Goal: Find contact information: Find contact information

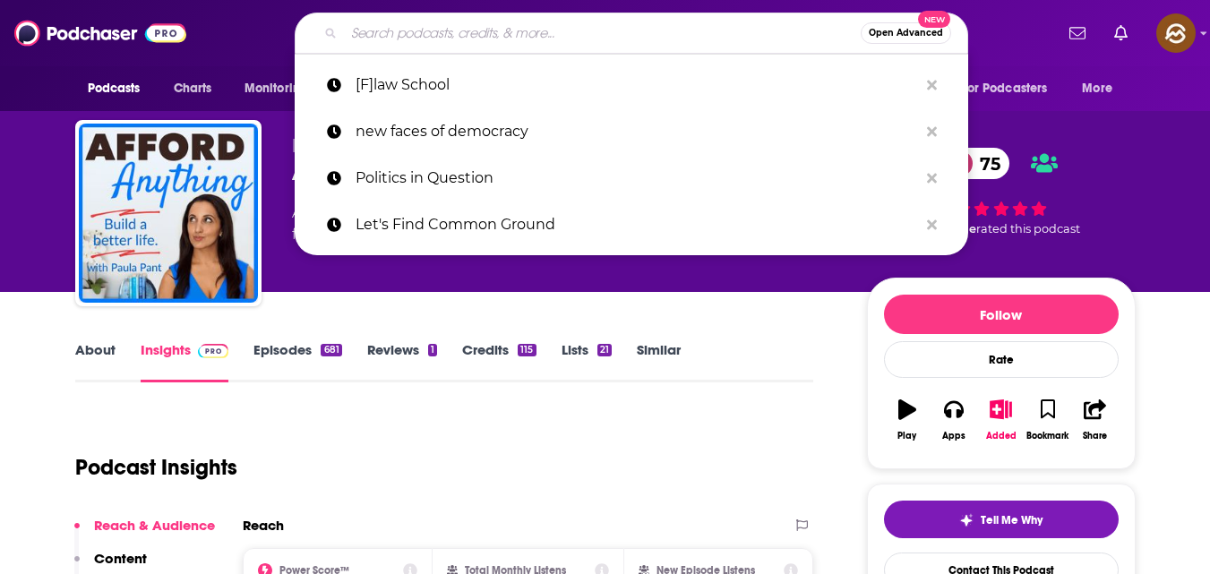
click at [550, 36] on input "Search podcasts, credits, & more..." at bounding box center [602, 33] width 517 height 29
paste input "HerMoney"
type input "HerMoney"
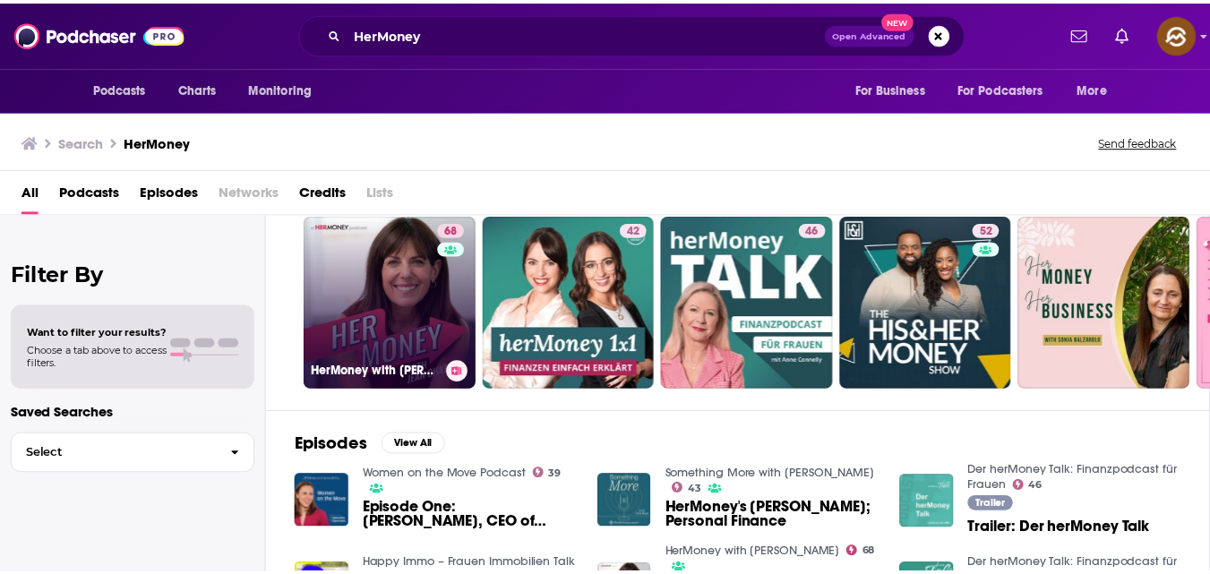
scroll to position [54, 0]
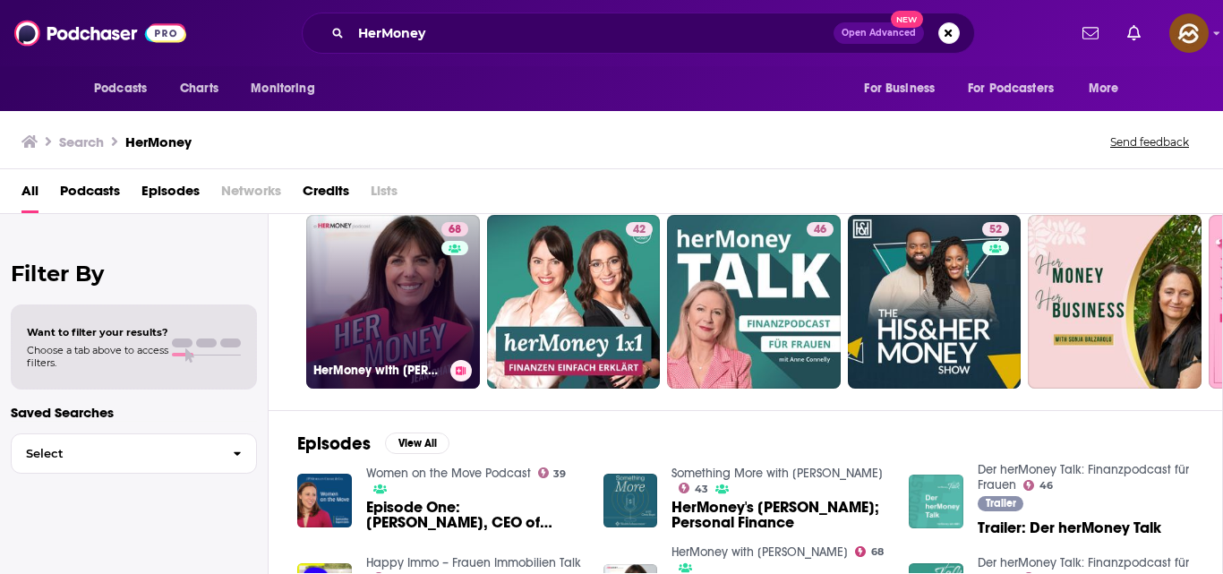
click at [382, 303] on link "68 HerMoney with [PERSON_NAME]" at bounding box center [393, 302] width 174 height 174
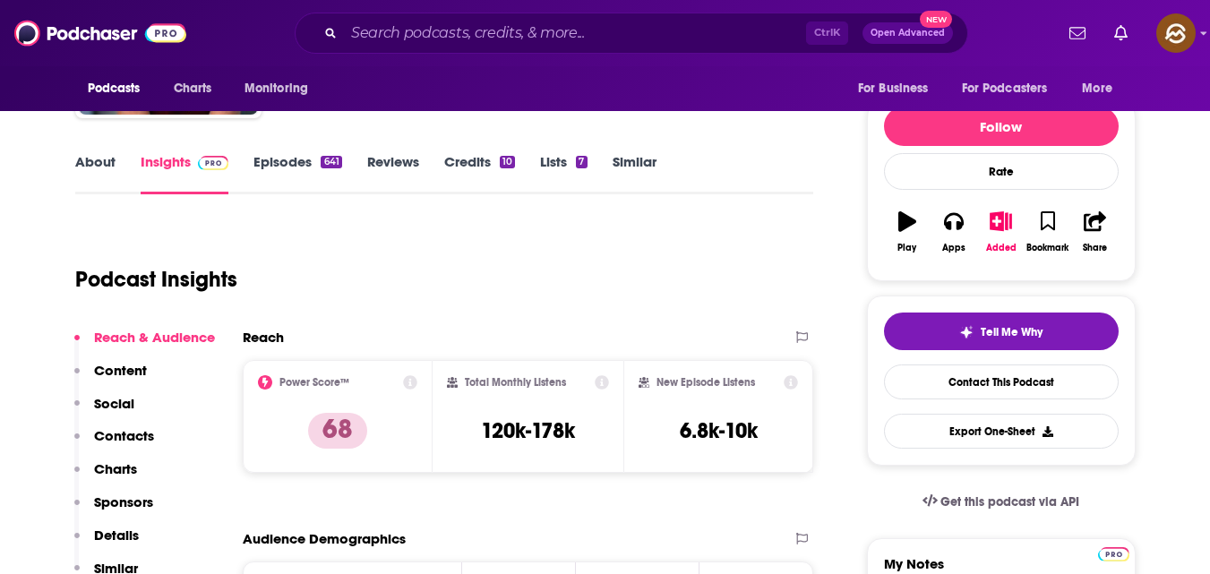
scroll to position [189, 0]
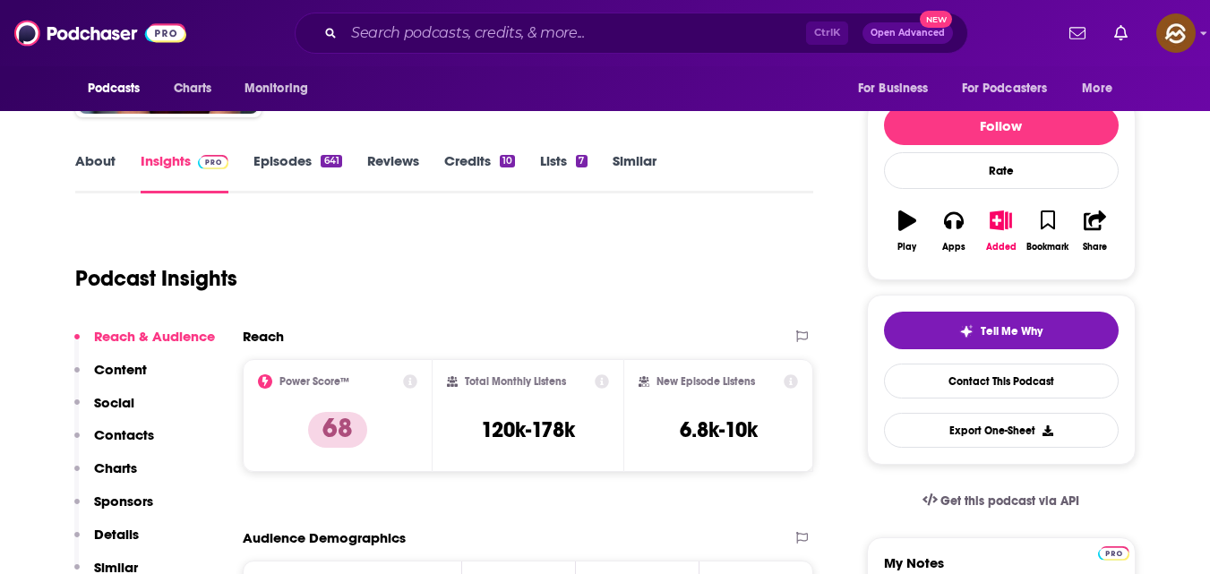
click at [301, 157] on link "Episodes 641" at bounding box center [297, 172] width 88 height 41
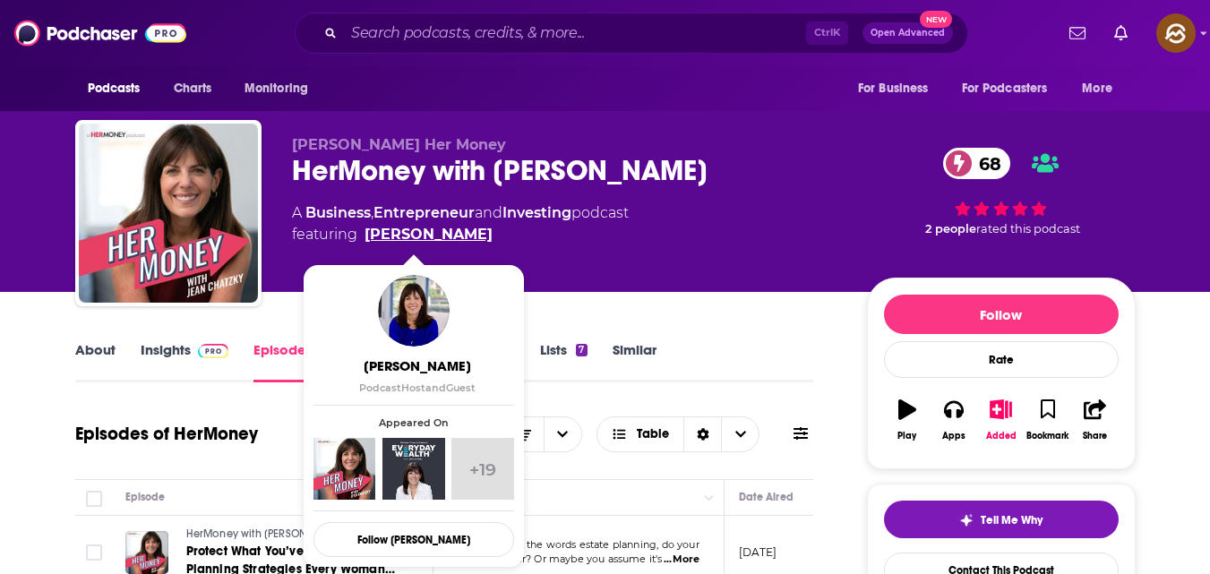
click at [372, 233] on link "[PERSON_NAME]" at bounding box center [428, 234] width 128 height 21
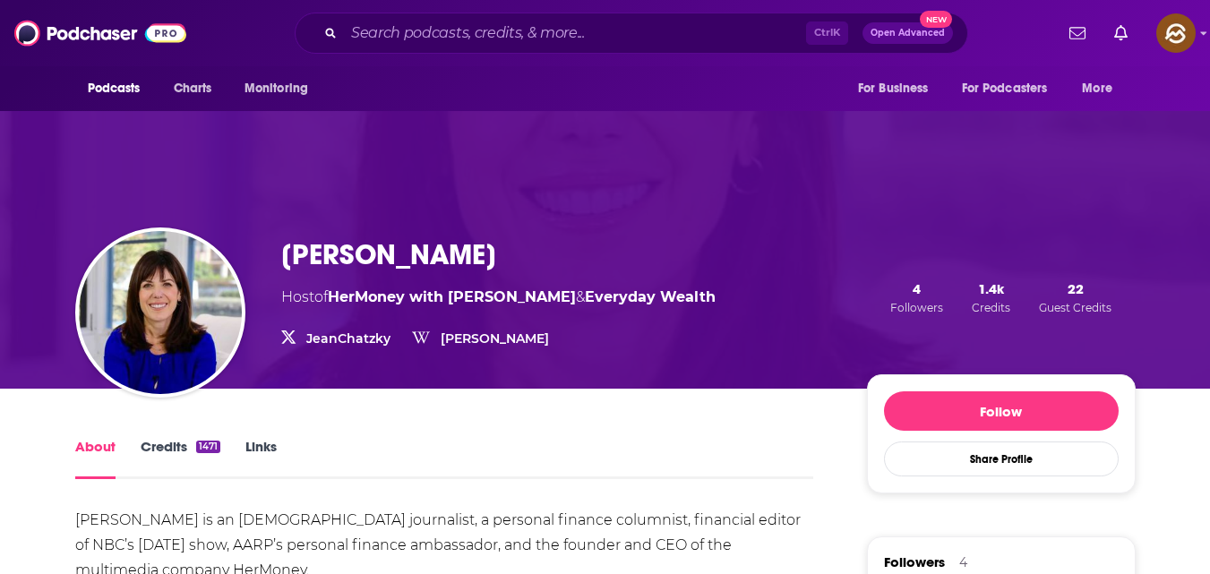
click at [311, 271] on h1 "[PERSON_NAME]" at bounding box center [388, 254] width 215 height 35
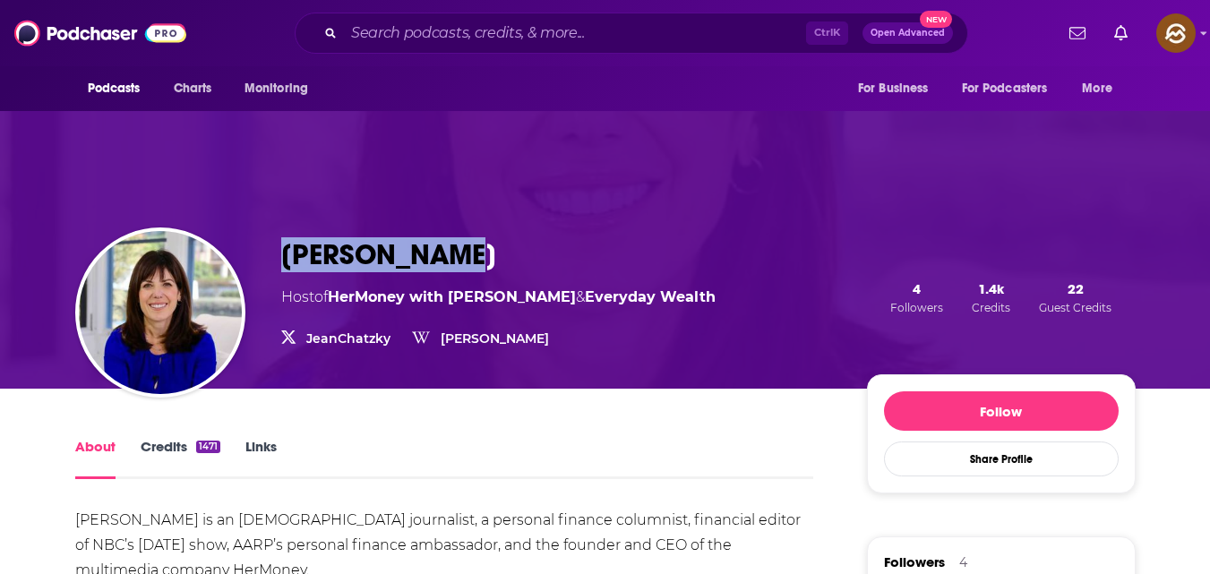
copy h1 "[PERSON_NAME]"
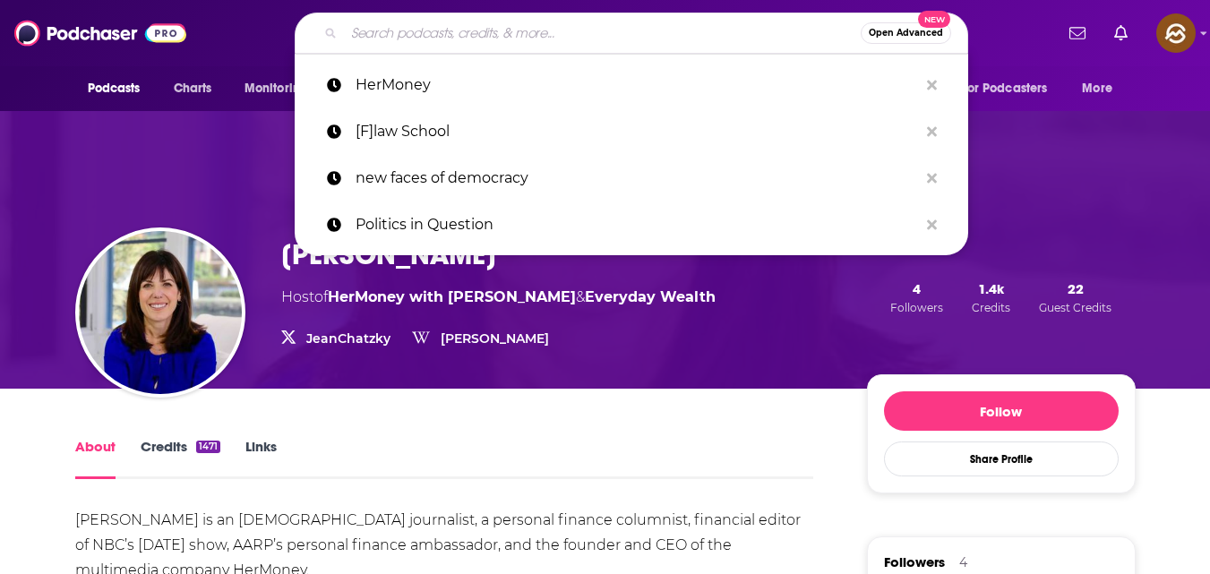
click at [422, 41] on input "Search podcasts, credits, & more..." at bounding box center [602, 33] width 517 height 29
paste input "Smart Passive Income"
type input "Smart Passive Income"
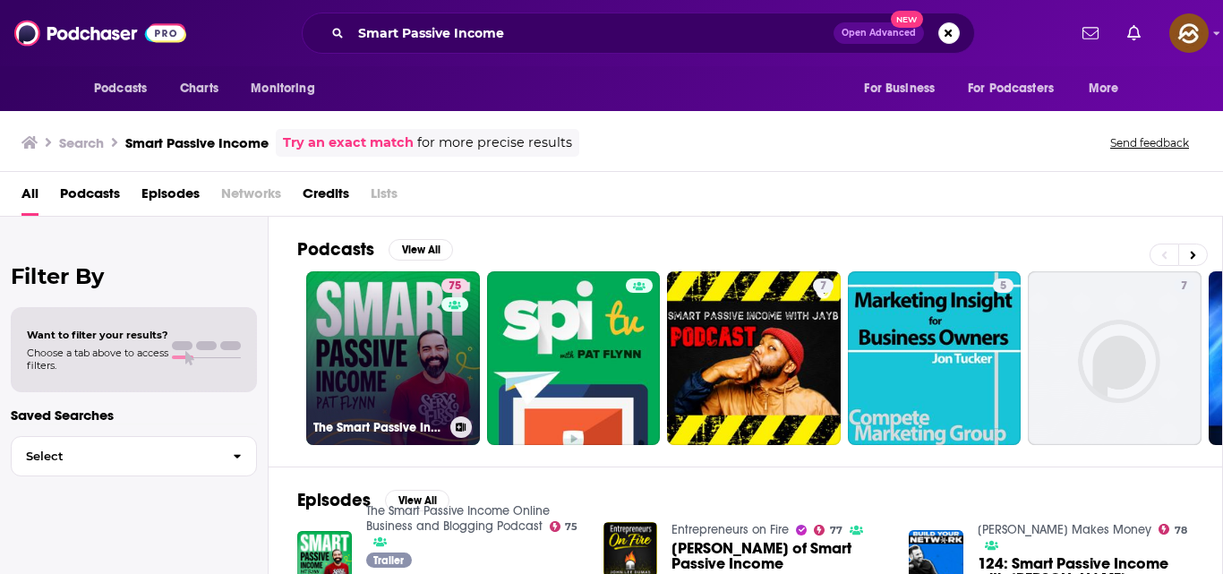
click at [365, 323] on link "75 The Smart Passive Income Online Business and Blogging Podcast" at bounding box center [393, 358] width 174 height 174
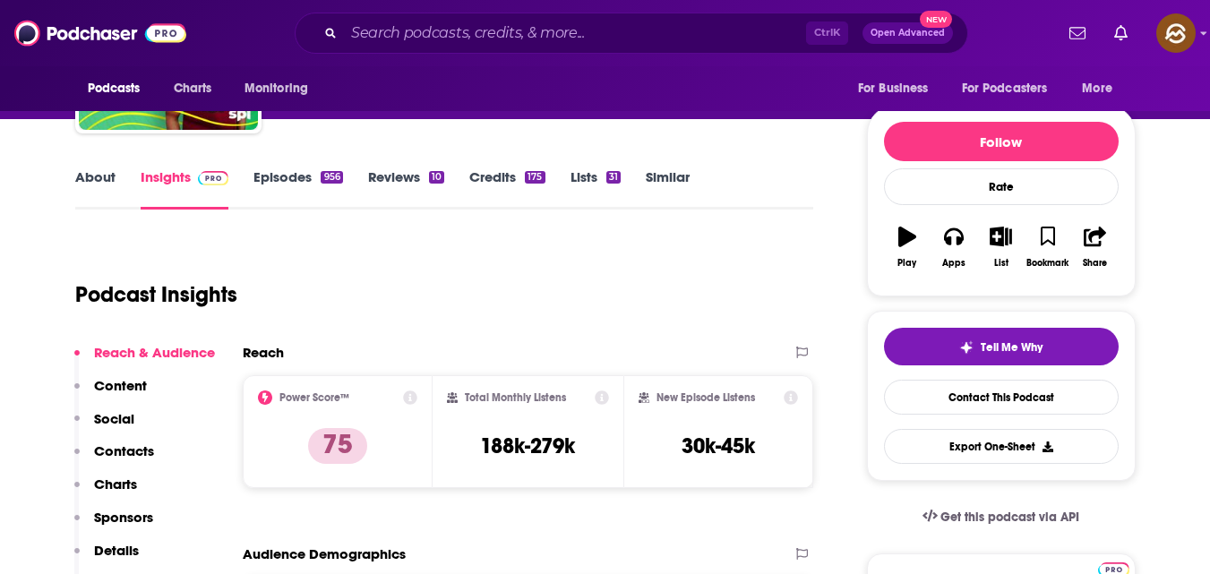
scroll to position [174, 0]
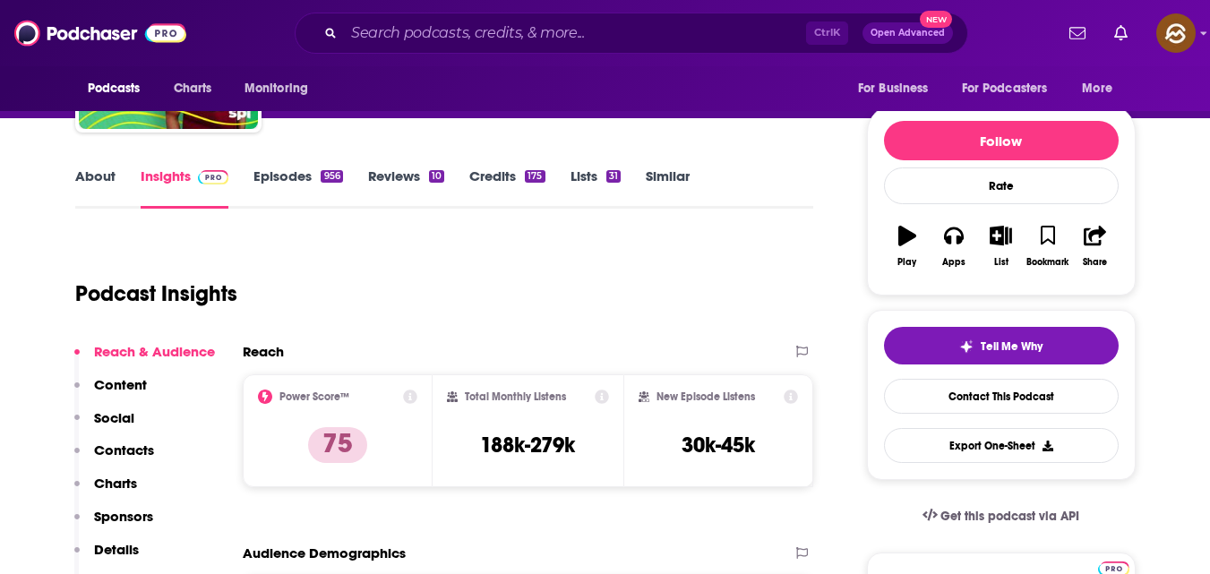
click at [283, 173] on link "Episodes 956" at bounding box center [297, 187] width 89 height 41
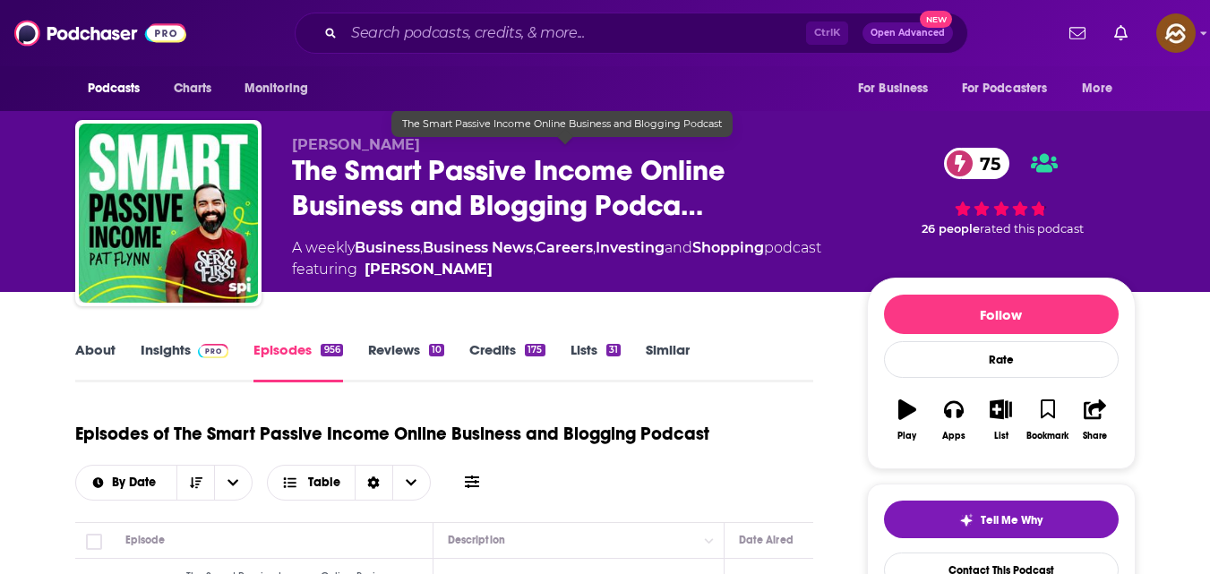
click at [300, 153] on span "The Smart Passive Income Online Business and Blogging Podca…" at bounding box center [565, 188] width 546 height 70
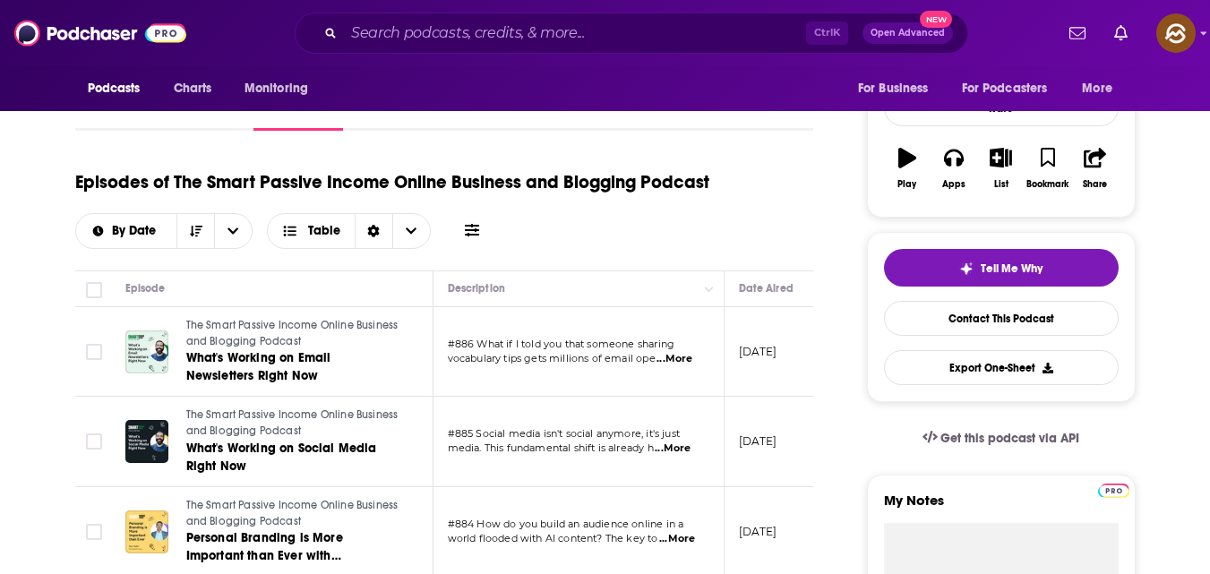
scroll to position [253, 0]
click at [948, 174] on button "Apps" at bounding box center [953, 167] width 47 height 64
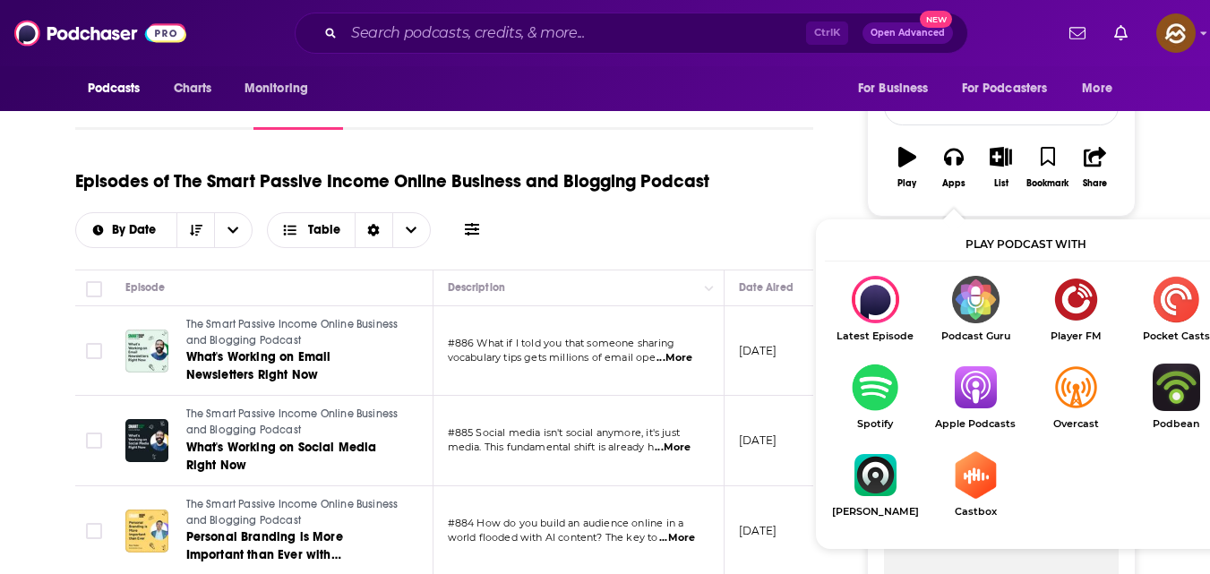
click at [971, 395] on img "Show Listen On dropdown" at bounding box center [975, 387] width 100 height 47
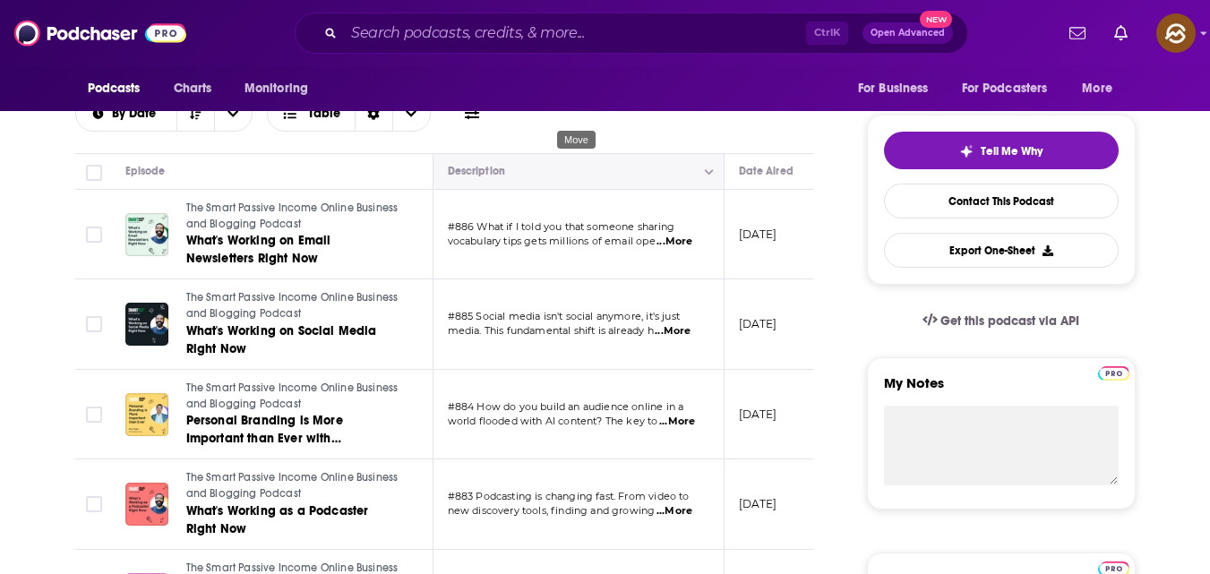
scroll to position [366, 0]
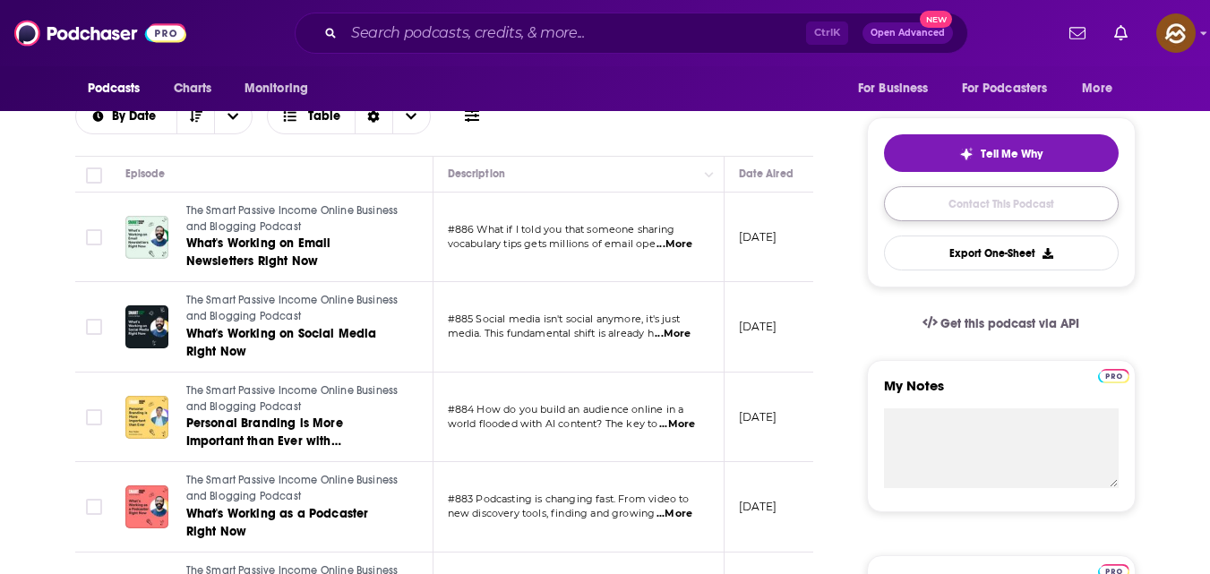
click at [952, 209] on link "Contact This Podcast" at bounding box center [1001, 203] width 235 height 35
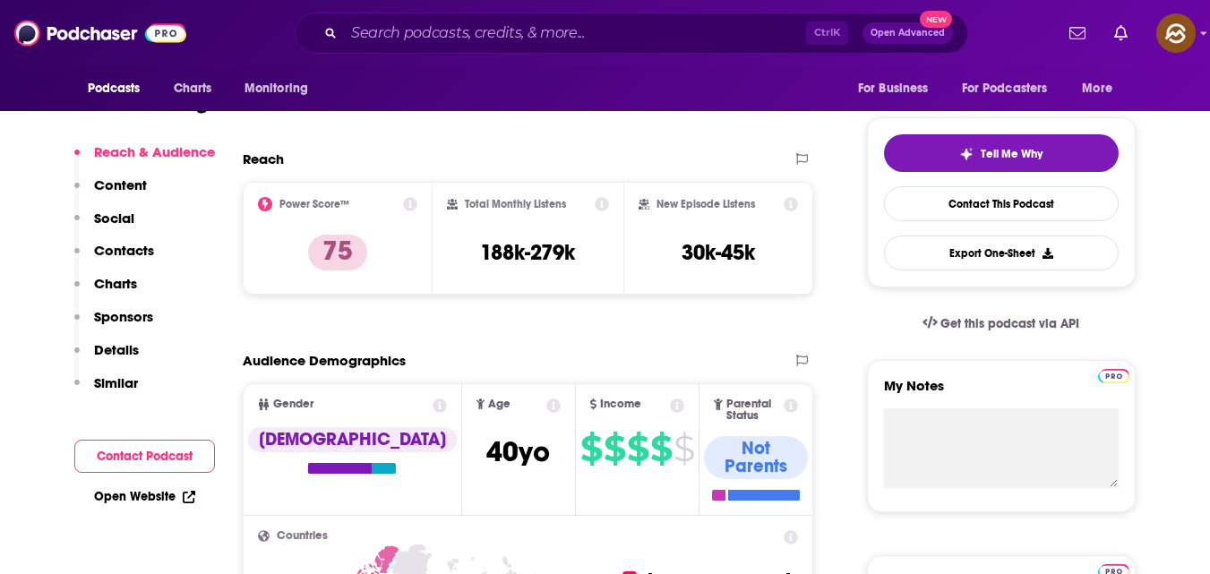
scroll to position [1844, 0]
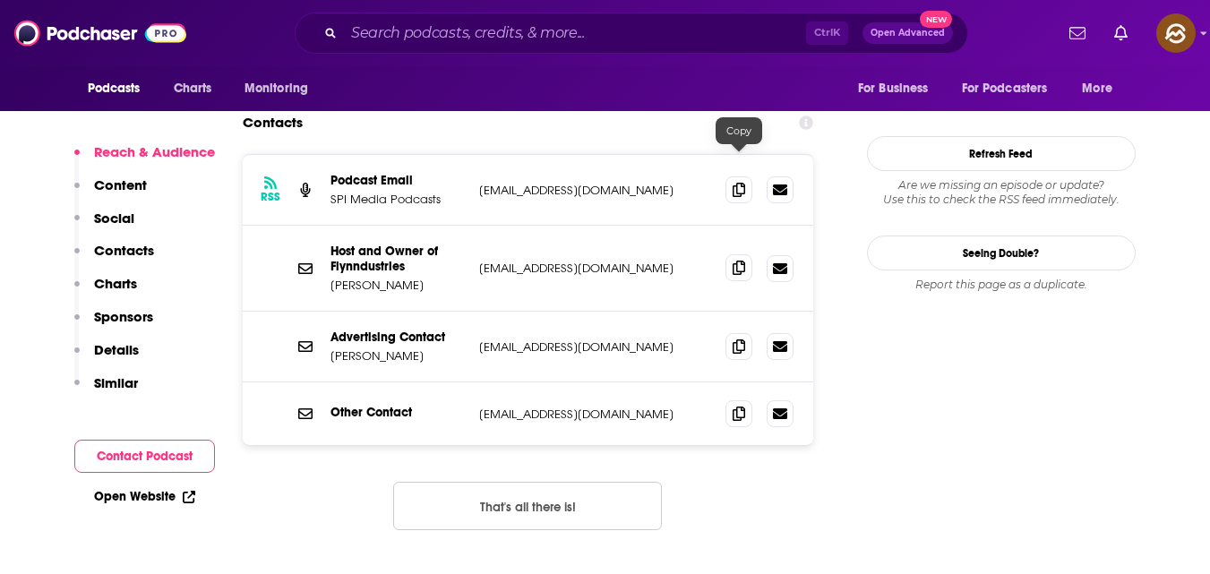
click at [733, 261] on icon at bounding box center [738, 268] width 13 height 14
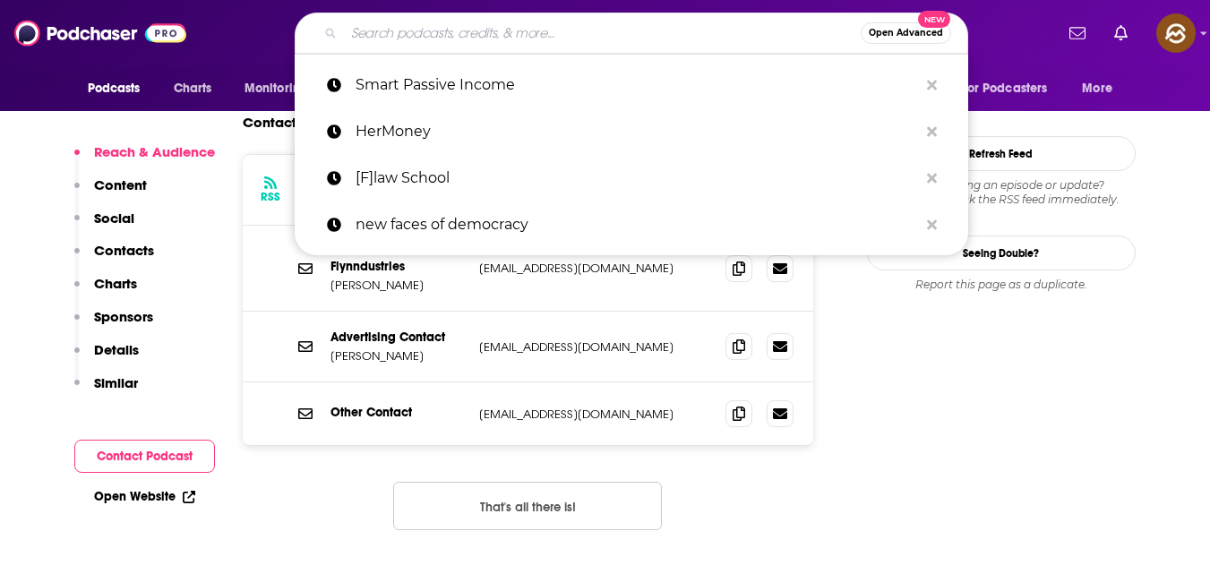
click at [417, 25] on input "Search podcasts, credits, & more..." at bounding box center [602, 33] width 517 height 29
paste input "ChooseFI"
type input "ChooseFI"
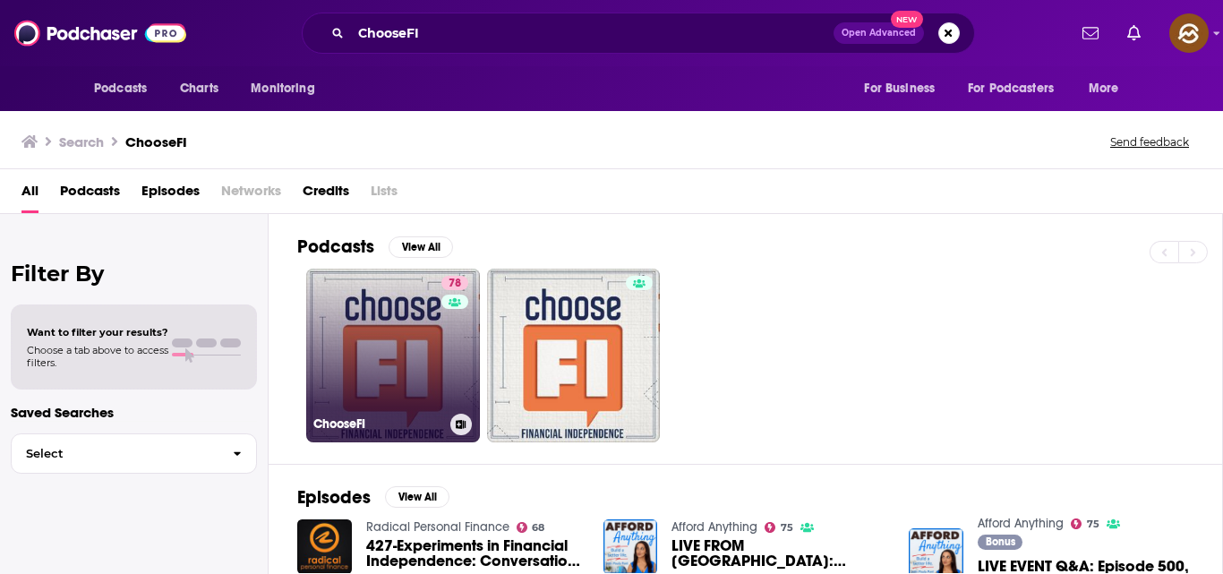
click at [396, 285] on link "78 ChooseFI" at bounding box center [393, 356] width 174 height 174
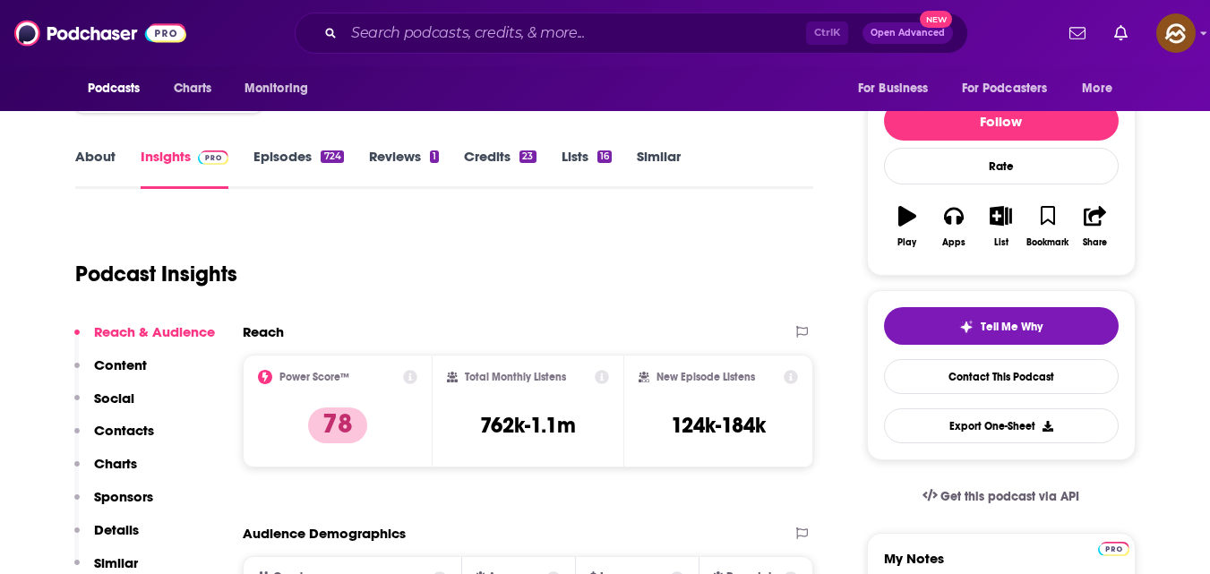
scroll to position [194, 0]
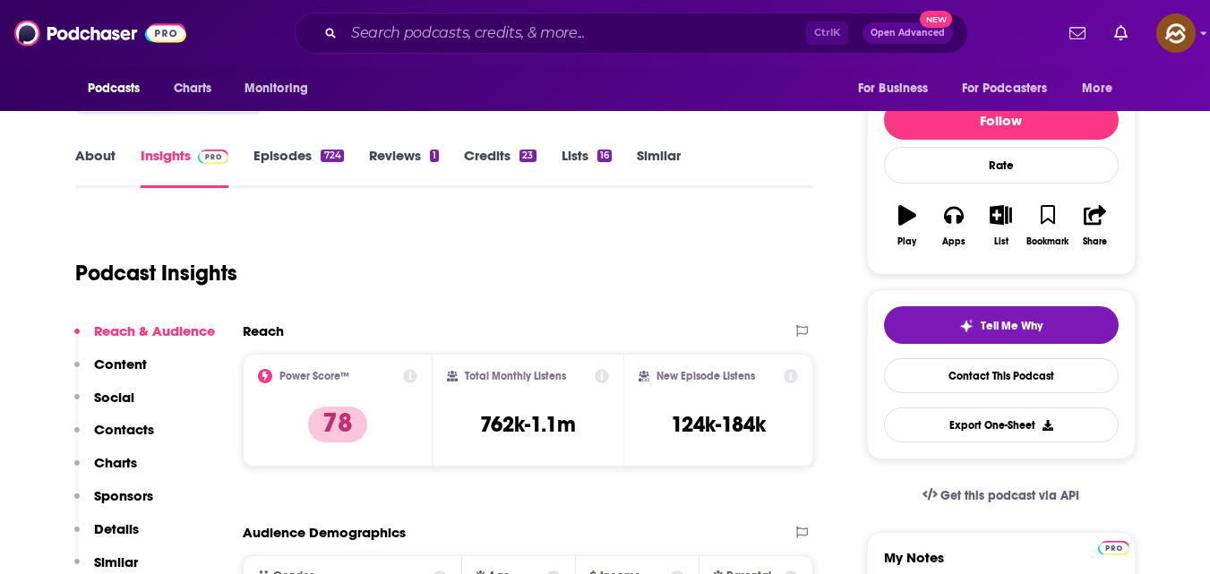
click at [277, 150] on link "Episodes 724" at bounding box center [298, 167] width 90 height 41
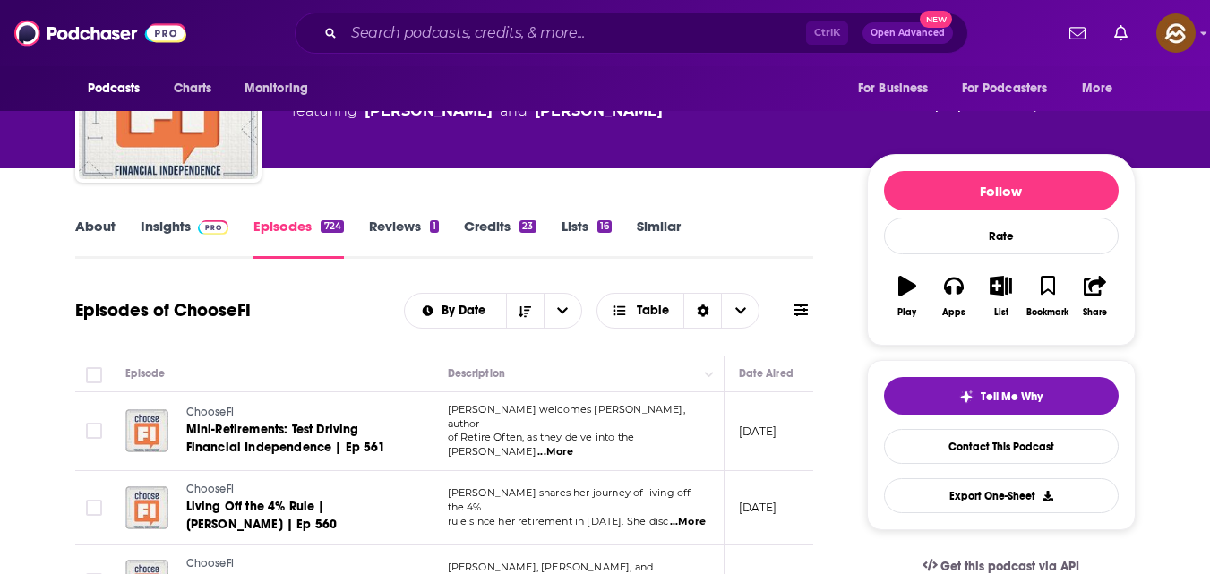
scroll to position [124, 0]
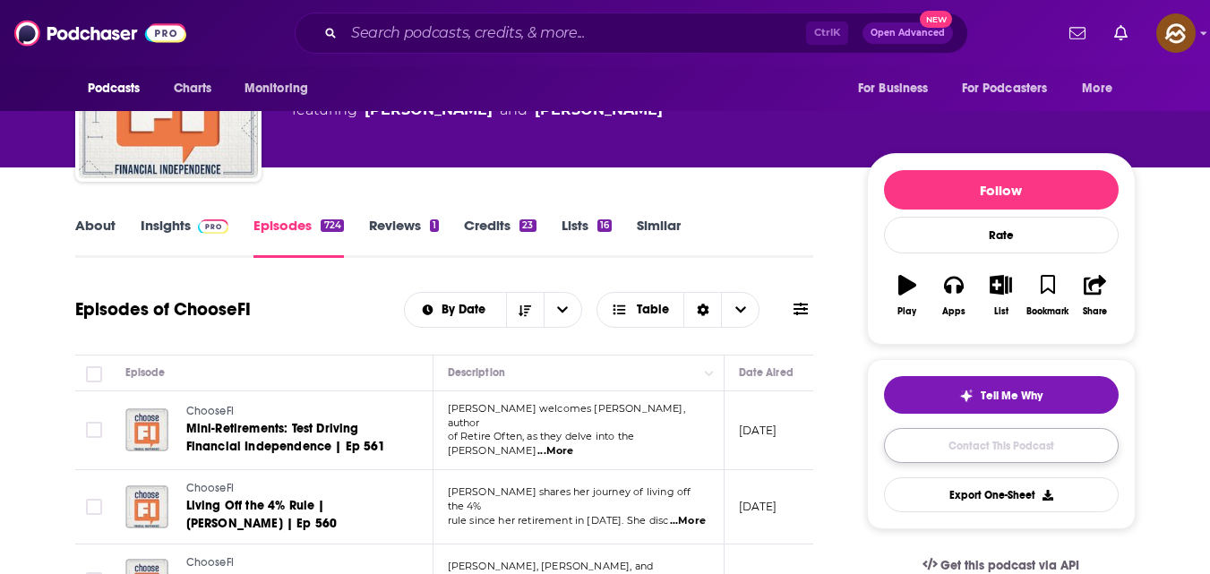
click at [979, 452] on link "Contact This Podcast" at bounding box center [1001, 445] width 235 height 35
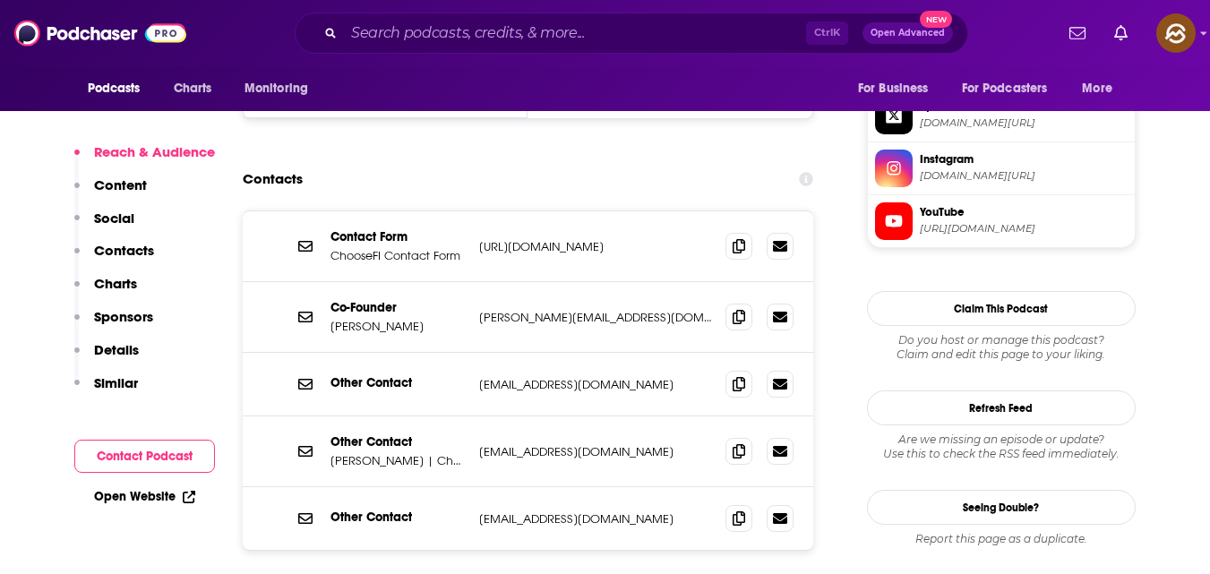
scroll to position [1649, 0]
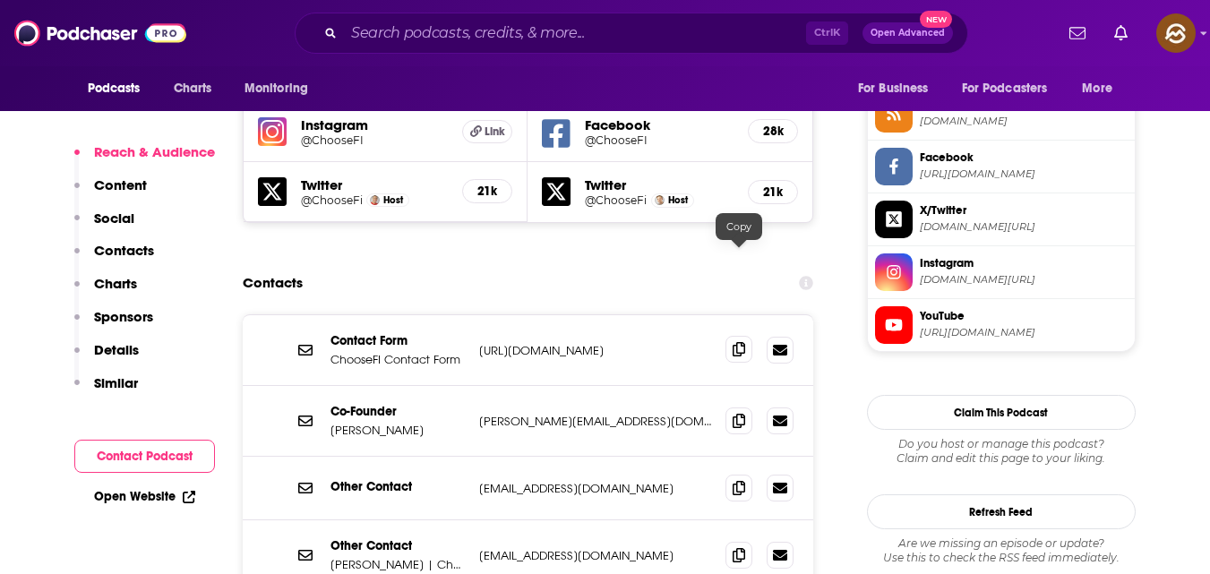
click at [741, 342] on icon at bounding box center [738, 349] width 13 height 14
click at [736, 342] on icon at bounding box center [738, 349] width 13 height 14
click at [739, 413] on icon at bounding box center [738, 420] width 13 height 14
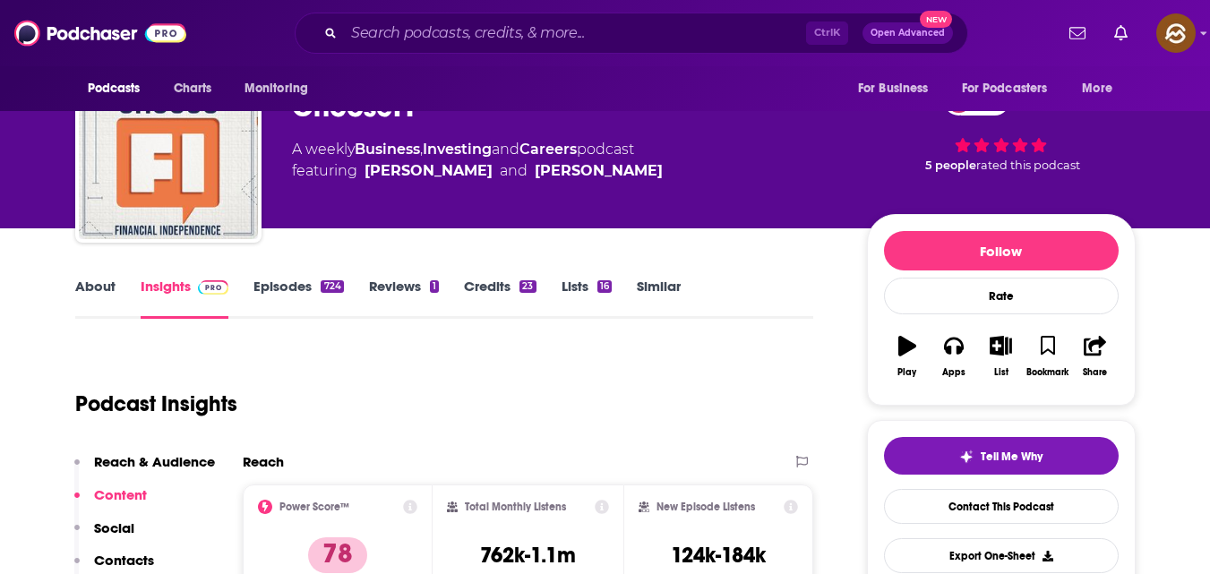
scroll to position [0, 0]
